Goal: Transaction & Acquisition: Purchase product/service

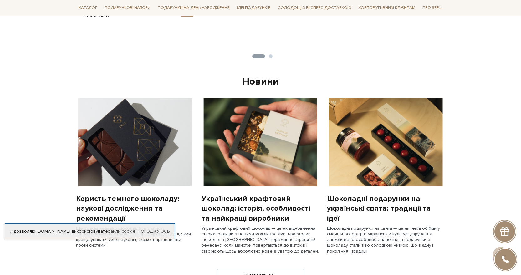
scroll to position [438, 0]
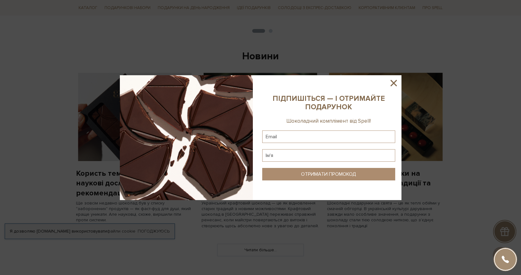
click at [392, 83] on icon at bounding box center [393, 83] width 6 height 6
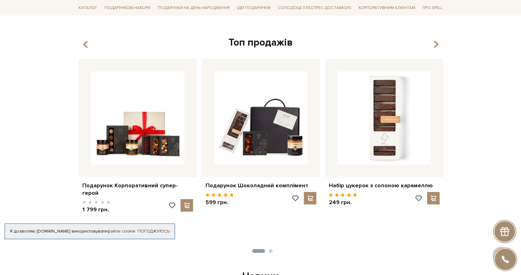
scroll to position [125, 0]
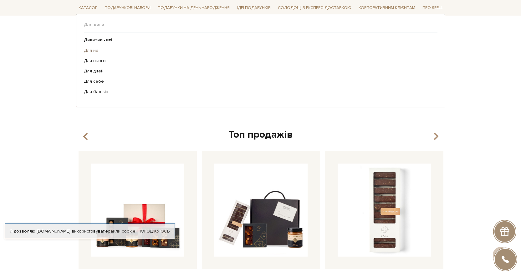
click at [92, 49] on link "Для неї" at bounding box center [258, 51] width 349 height 6
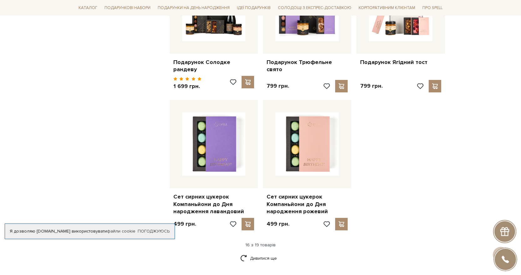
scroll to position [719, 0]
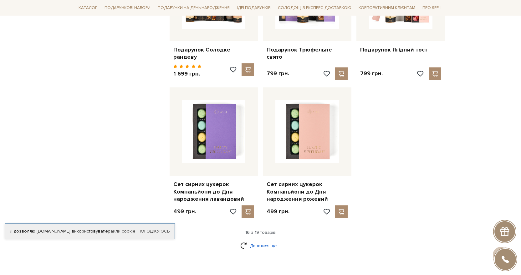
click at [263, 241] on link "Дивитися ще" at bounding box center [260, 246] width 41 height 11
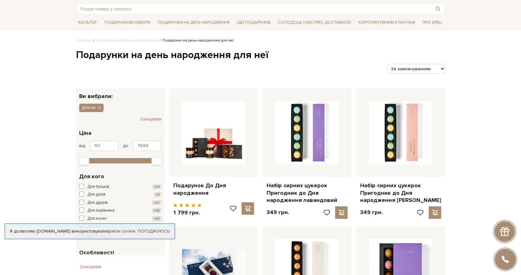
scroll to position [0, 0]
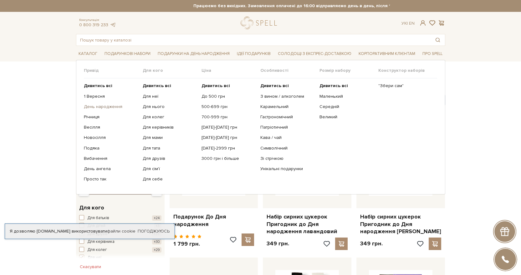
click at [109, 107] on link "День народження" at bounding box center [111, 107] width 54 height 6
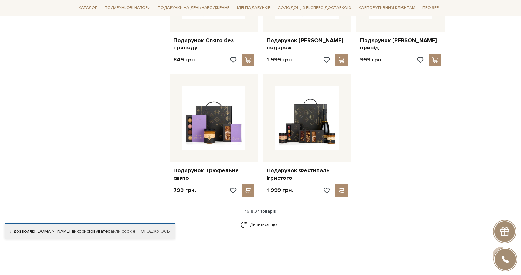
scroll to position [719, 0]
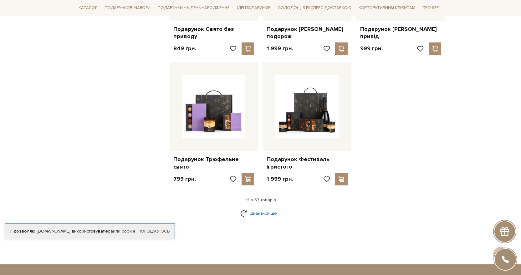
click at [261, 214] on link "Дивитися ще" at bounding box center [260, 213] width 41 height 11
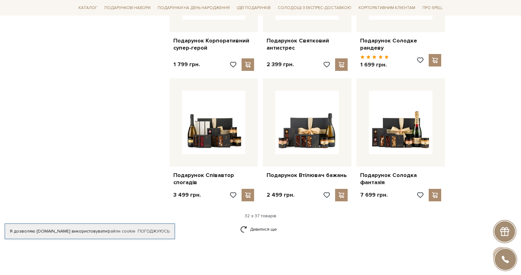
scroll to position [1376, 0]
